Goal: Transaction & Acquisition: Subscribe to service/newsletter

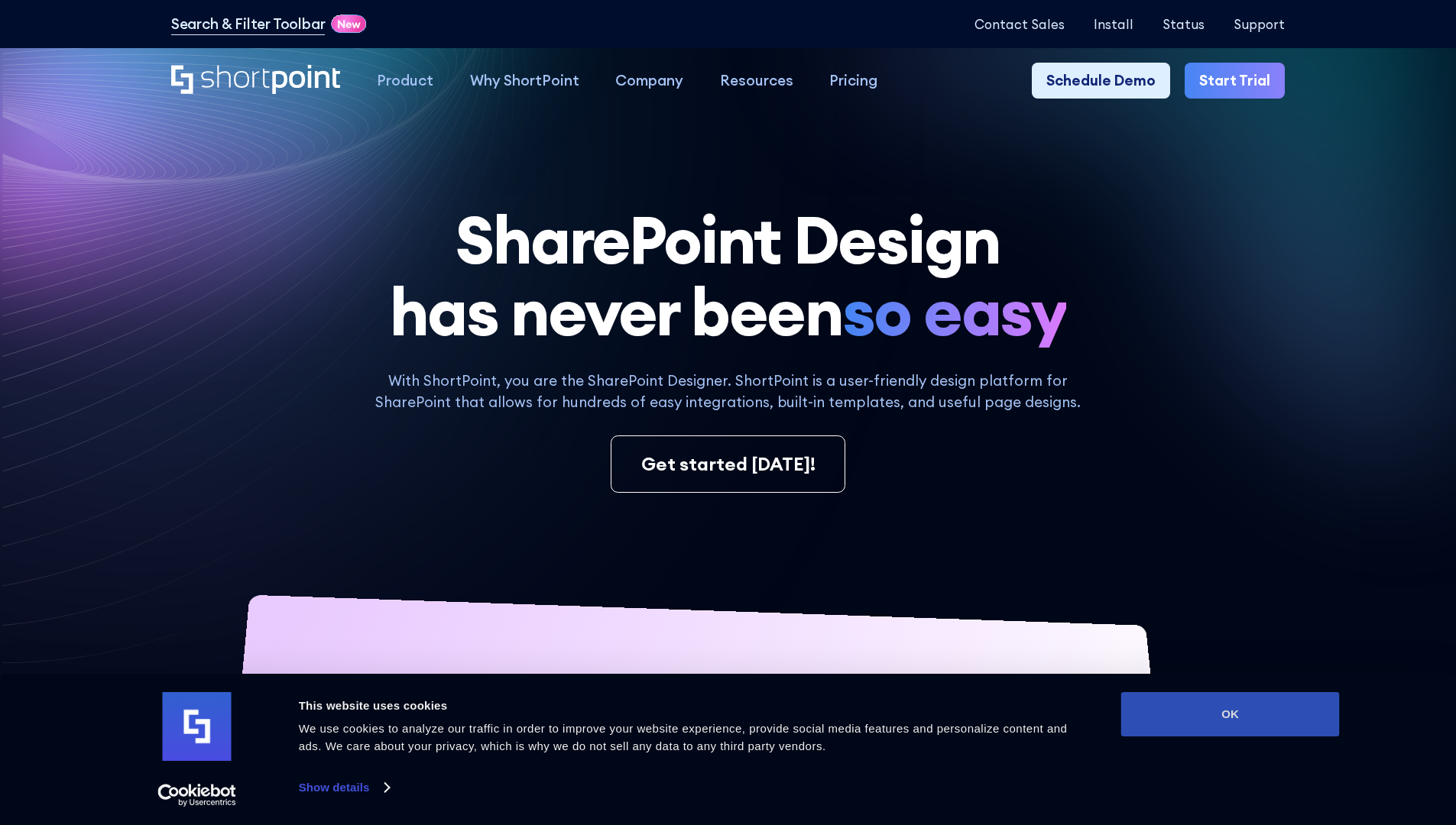
click at [1229, 714] on button "OK" at bounding box center [1230, 714] width 218 height 45
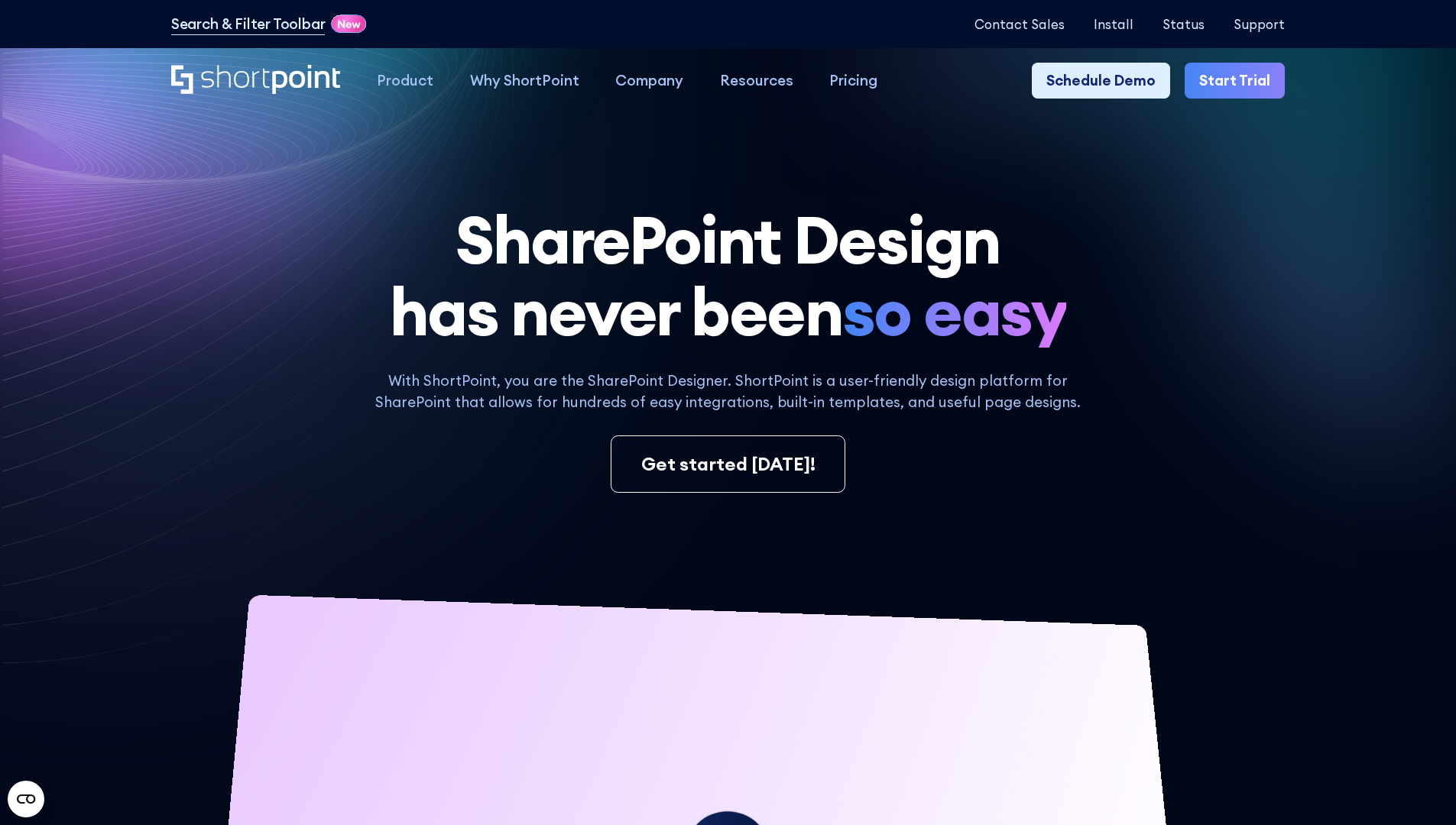
click at [1240, 81] on link "Start Trial" at bounding box center [1234, 81] width 100 height 36
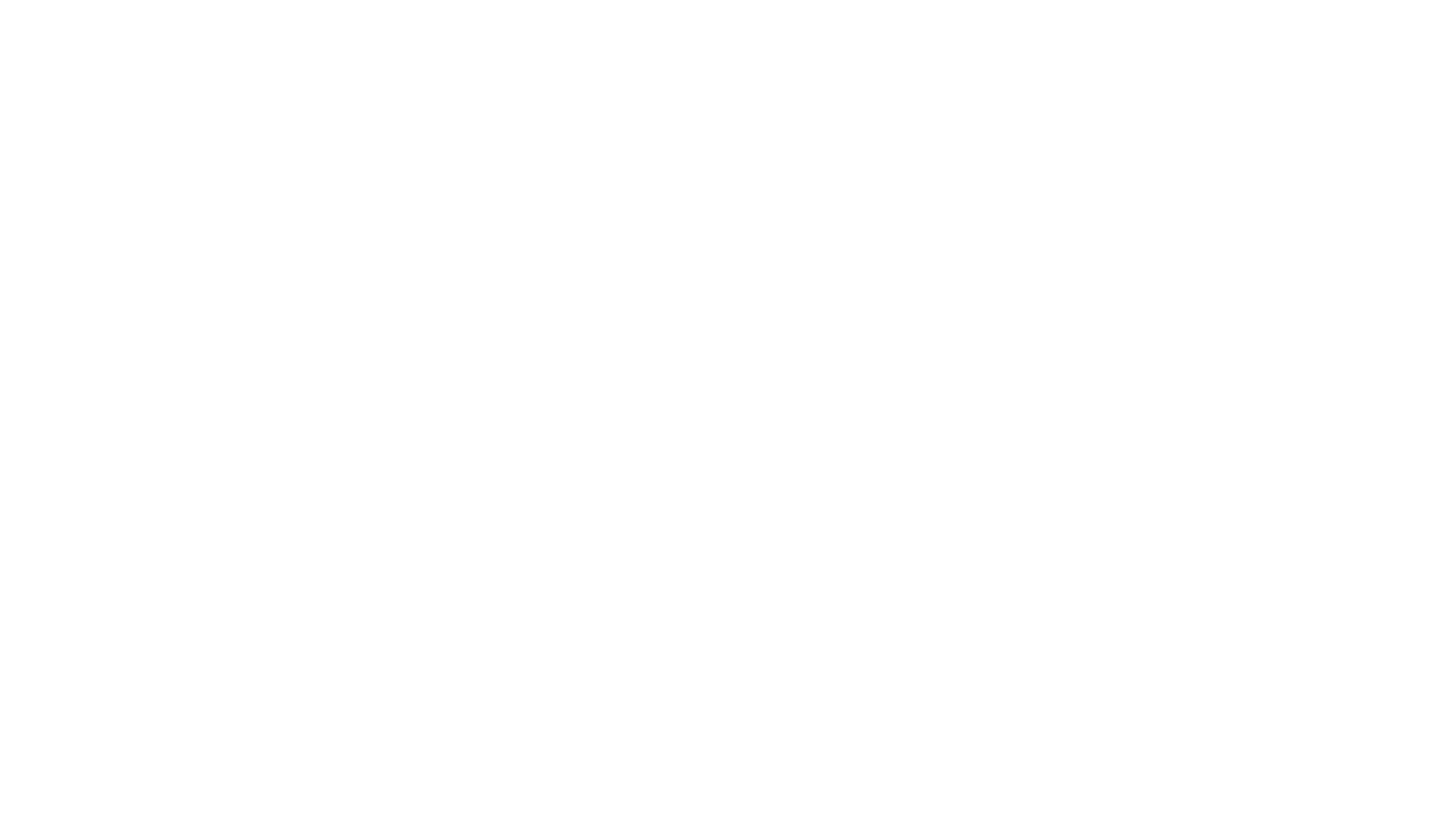
type input "Archebald"
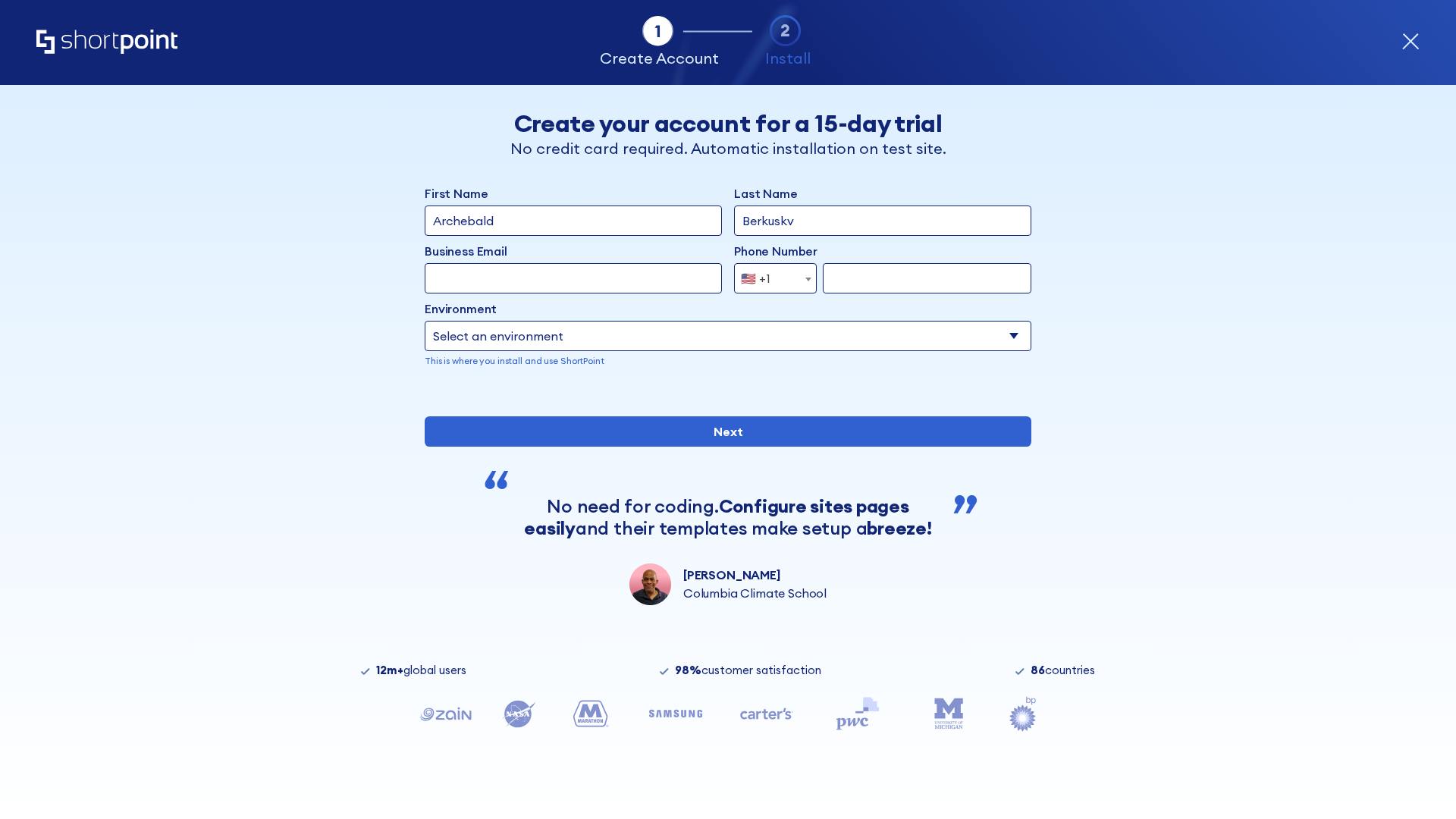
type input "Berkuskv"
type input "2125556789"
select select "Microsoft 365"
type input "2125556789"
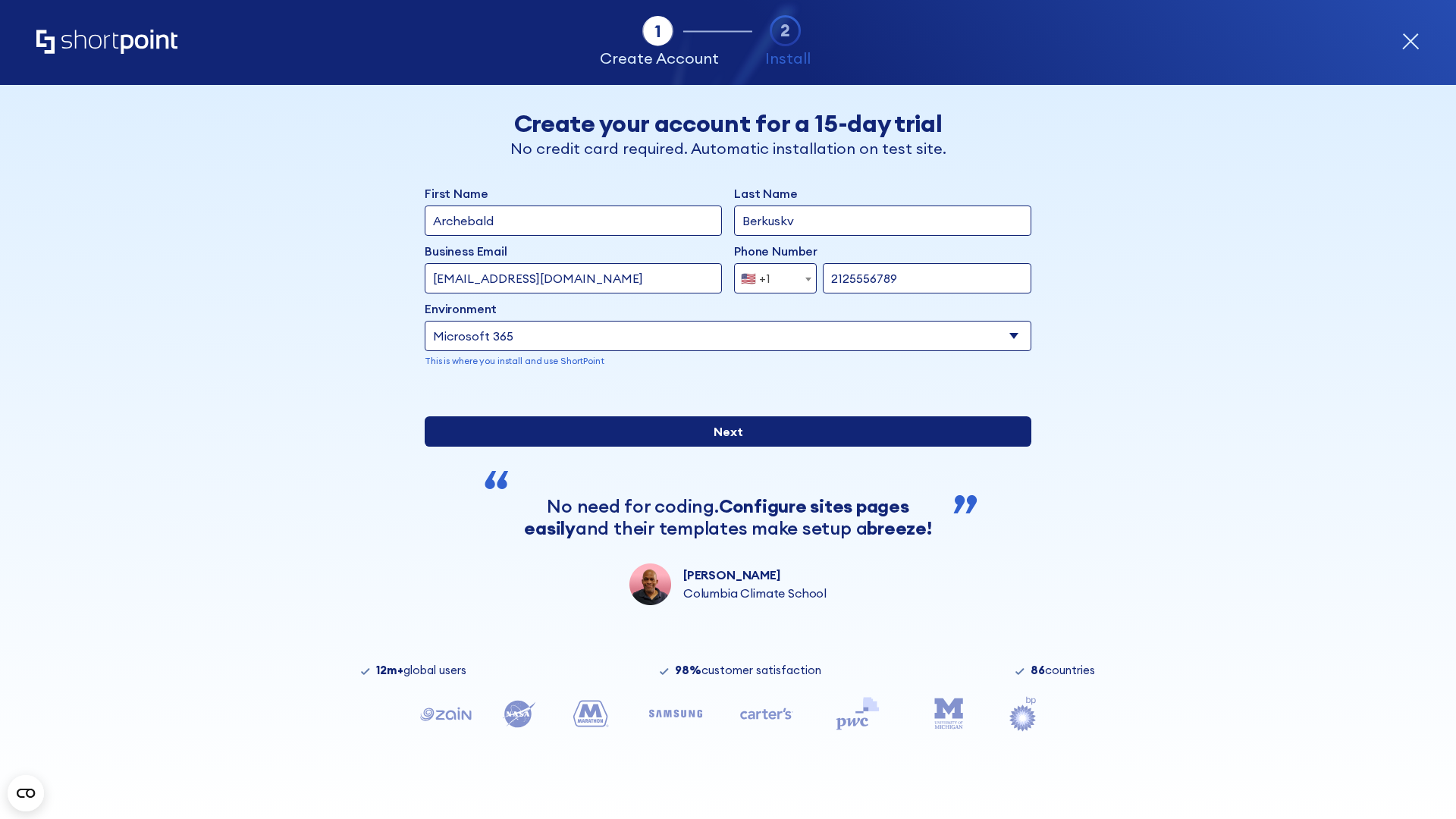
scroll to position [4, 0]
click at [722, 446] on input "Next" at bounding box center [728, 431] width 607 height 30
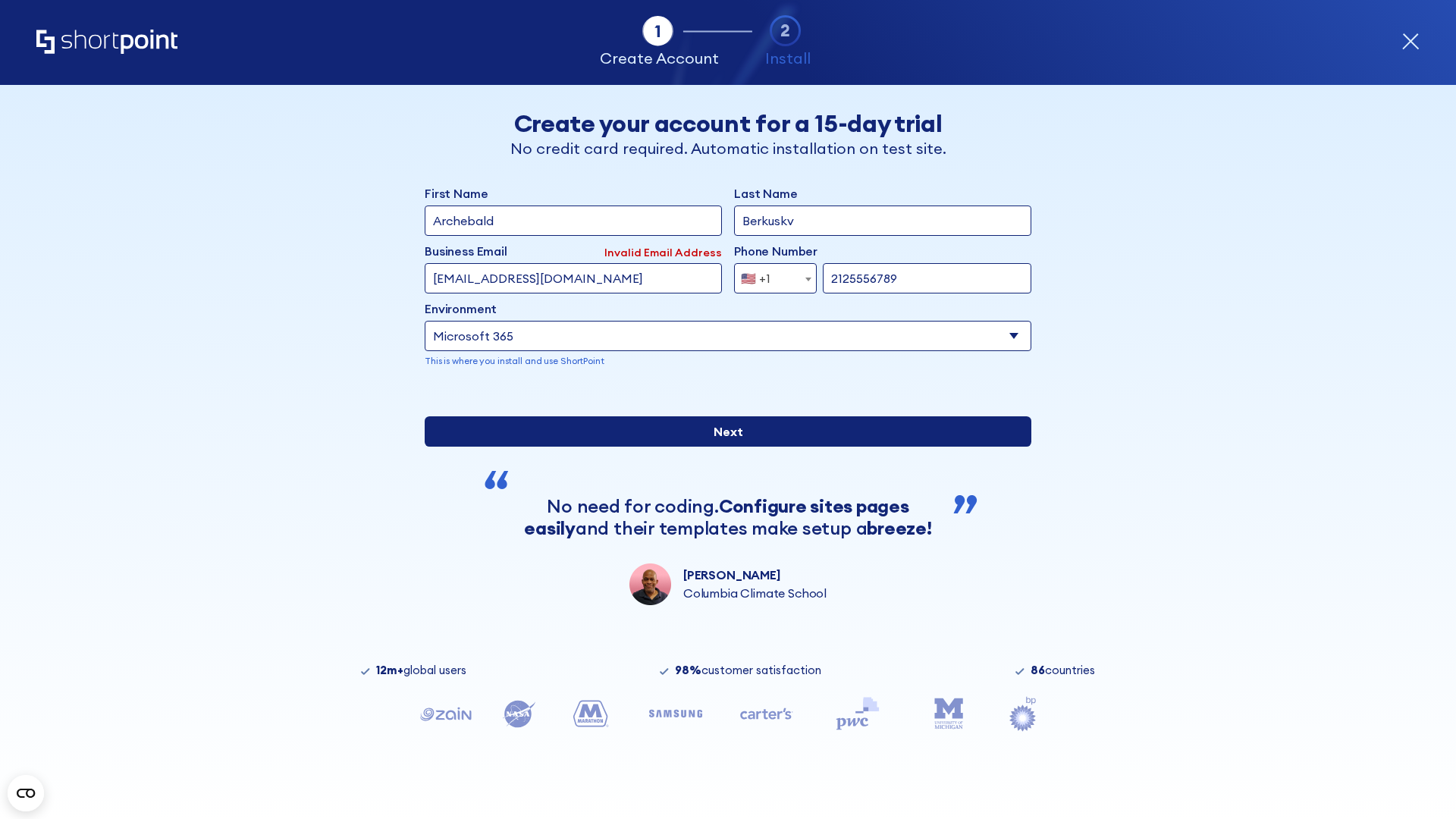
click at [722, 446] on input "Next" at bounding box center [728, 431] width 607 height 30
type input "test@shortpoint.com"
click at [722, 446] on input "Next" at bounding box center [728, 431] width 607 height 30
